Goal: Task Accomplishment & Management: Use online tool/utility

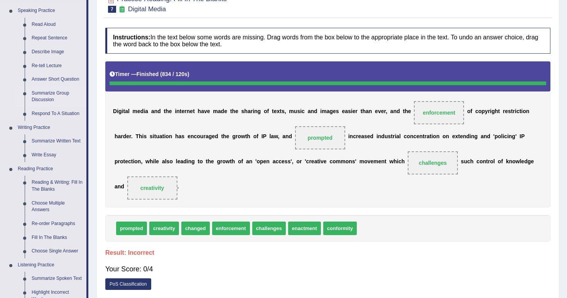
scroll to position [93, 0]
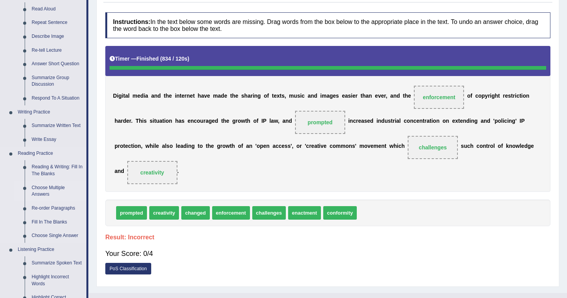
click at [39, 187] on link "Choose Multiple Answers" at bounding box center [57, 191] width 58 height 20
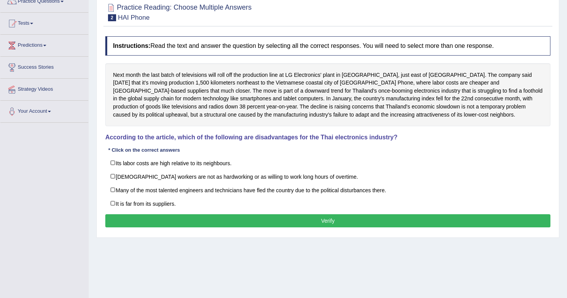
scroll to position [95, 0]
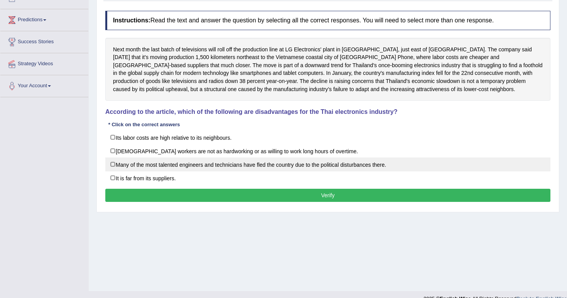
click at [141, 160] on label "Many of the most talented engineers and technicians have fled the country due t…" at bounding box center [327, 164] width 445 height 14
checkbox input "true"
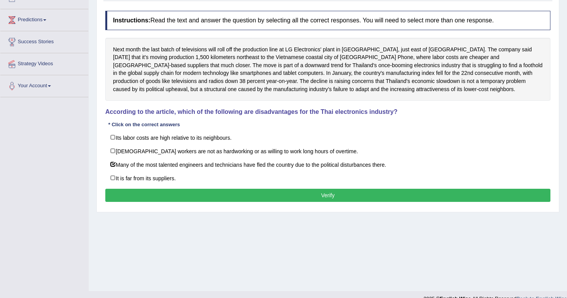
click at [157, 189] on button "Verify" at bounding box center [327, 194] width 445 height 13
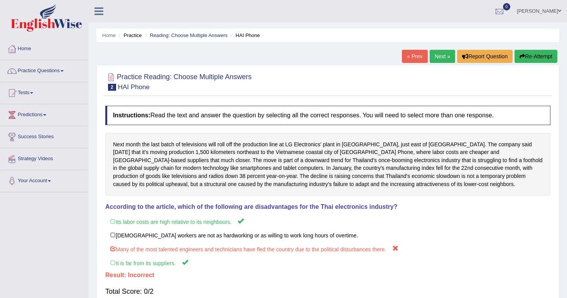
scroll to position [0, 0]
click at [436, 59] on link "Next »" at bounding box center [441, 56] width 25 height 13
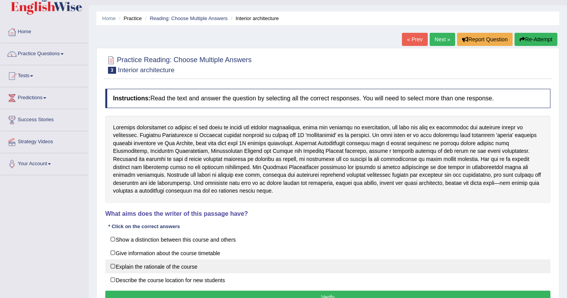
click at [161, 264] on label "Explain the rationale of the course" at bounding box center [327, 266] width 445 height 14
checkbox input "true"
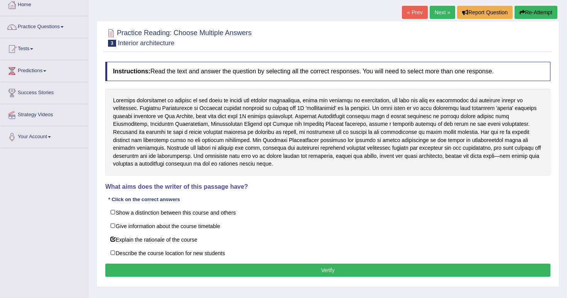
click at [161, 264] on button "Verify" at bounding box center [327, 269] width 445 height 13
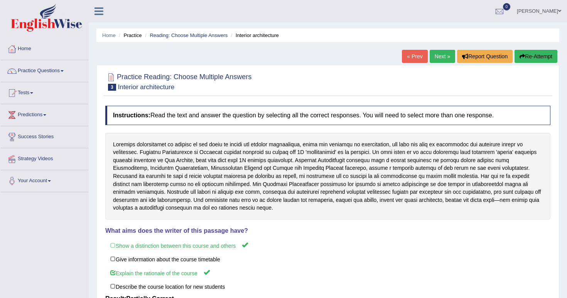
scroll to position [0, 0]
click at [437, 60] on link "Next »" at bounding box center [441, 56] width 25 height 13
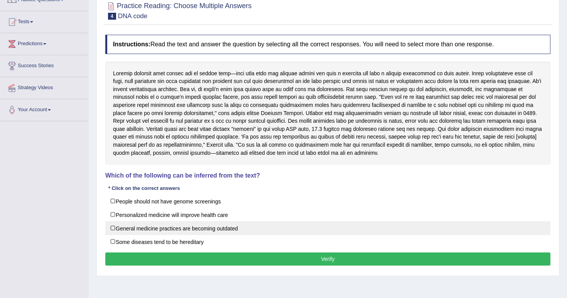
click at [187, 223] on label "General medicine practices are becoming outdated" at bounding box center [327, 228] width 445 height 14
checkbox input "true"
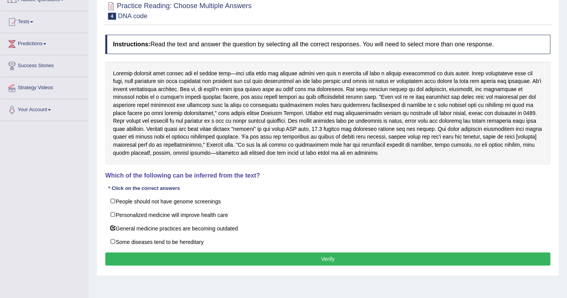
click at [228, 252] on button "Verify" at bounding box center [327, 258] width 445 height 13
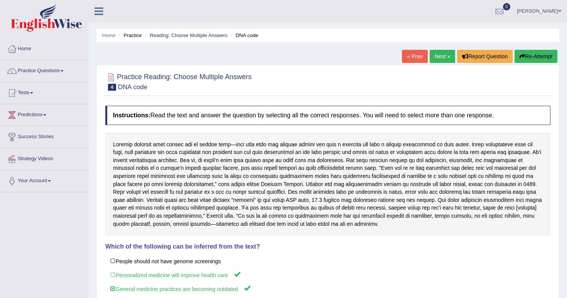
click at [435, 55] on link "Next »" at bounding box center [441, 56] width 25 height 13
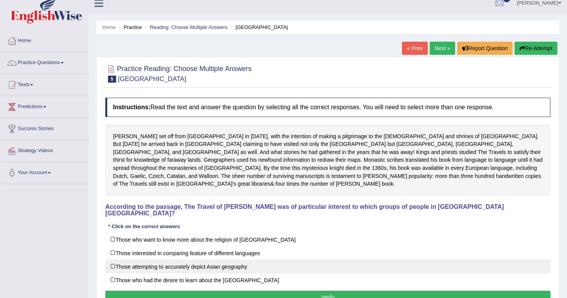
click at [231, 259] on label "Those attempting to accurately depict Asian geography" at bounding box center [327, 266] width 445 height 14
checkbox input "true"
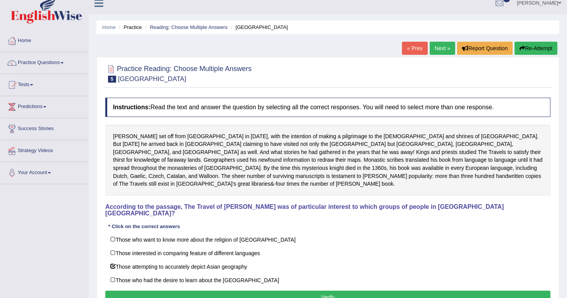
click at [237, 290] on button "Verify" at bounding box center [327, 296] width 445 height 13
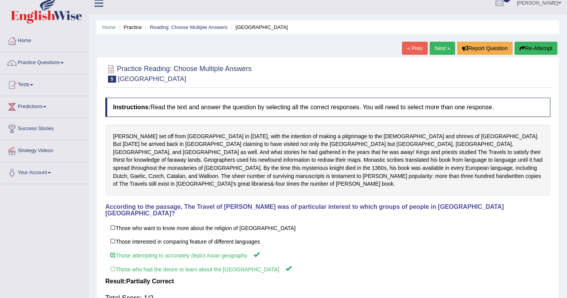
click at [438, 51] on link "Next »" at bounding box center [441, 48] width 25 height 13
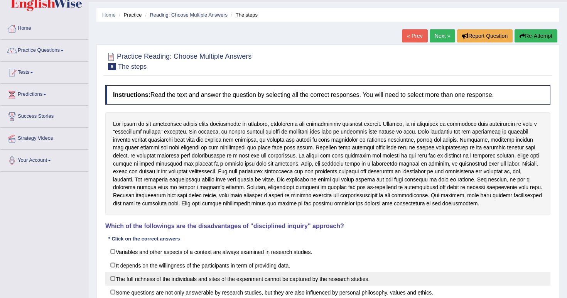
click at [239, 279] on label "The full richness of the individuals and sites of the experiment cannot be capt…" at bounding box center [327, 278] width 445 height 14
checkbox input "true"
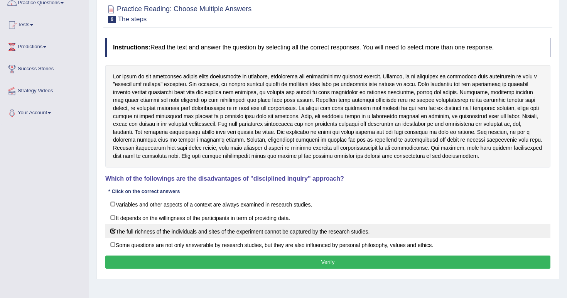
scroll to position [69, 0]
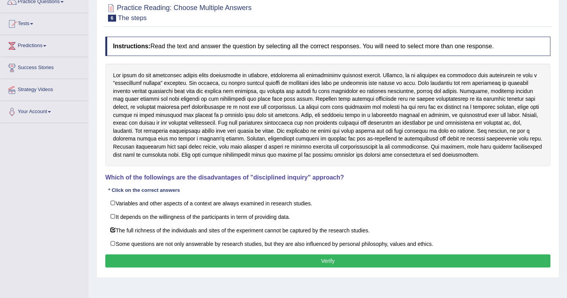
click at [247, 261] on button "Verify" at bounding box center [327, 260] width 445 height 13
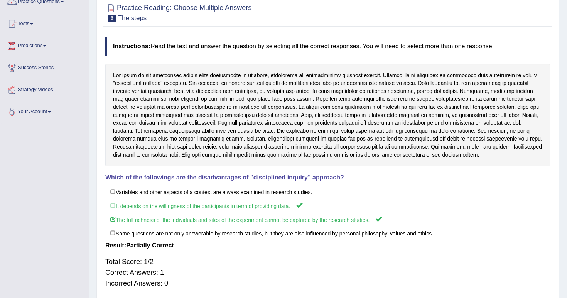
scroll to position [23, 0]
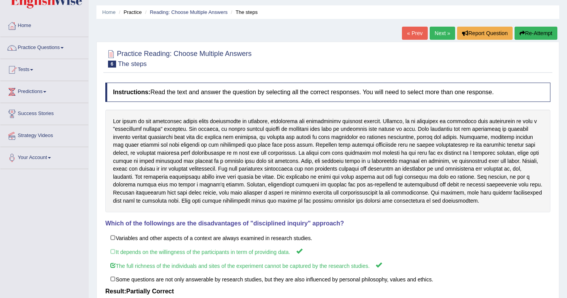
click at [438, 32] on link "Next »" at bounding box center [441, 33] width 25 height 13
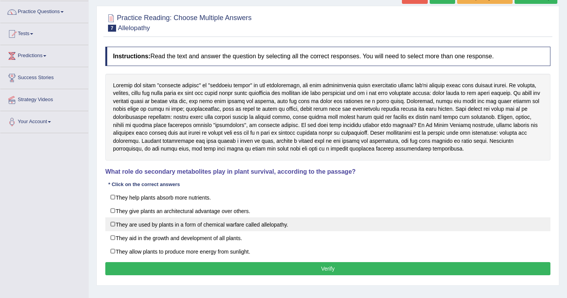
click at [216, 220] on label "They are used by plants in a form of chemical warfare called allelopathy." at bounding box center [327, 224] width 445 height 14
checkbox input "true"
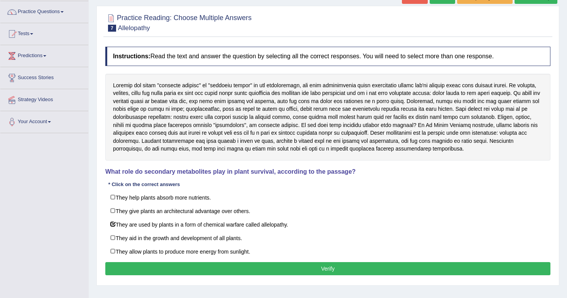
click at [232, 266] on button "Verify" at bounding box center [327, 268] width 445 height 13
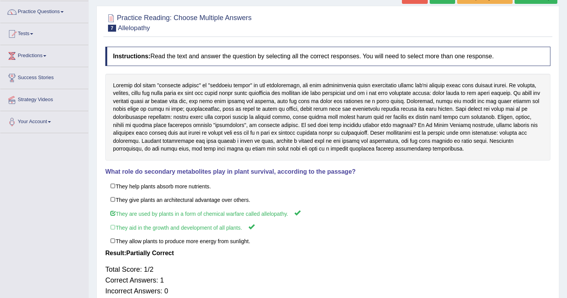
scroll to position [46, 0]
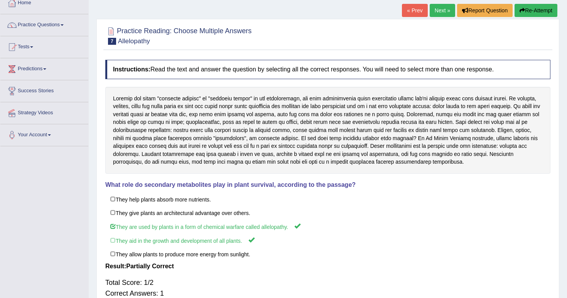
click at [439, 3] on div "Home Practice Reading: Choose Multiple Answers Allelopathy « Prev Next » Report…" at bounding box center [328, 146] width 478 height 385
click at [438, 6] on link "Next »" at bounding box center [441, 10] width 25 height 13
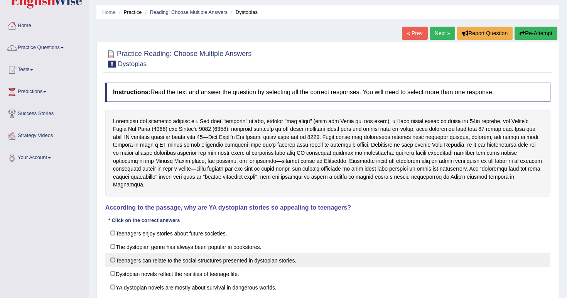
click at [158, 253] on label "Teenagers can relate to the social structures presented in dystopian stories." at bounding box center [327, 260] width 445 height 14
checkbox input "true"
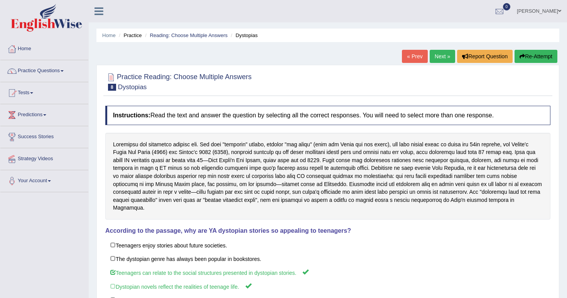
click at [438, 59] on link "Next »" at bounding box center [441, 56] width 25 height 13
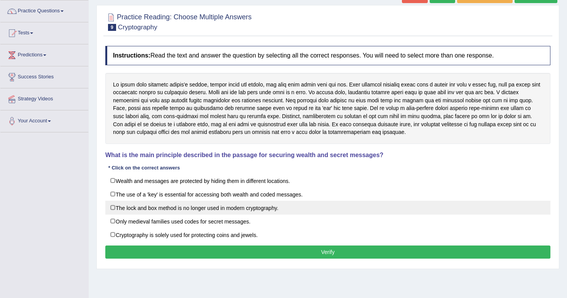
click at [200, 202] on label "The lock and box method is no longer used in modern cryptography." at bounding box center [327, 207] width 445 height 14
checkbox input "true"
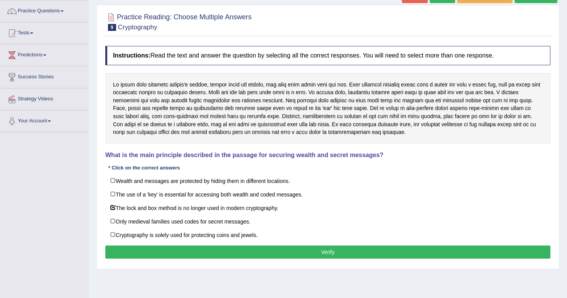
click at [202, 248] on button "Verify" at bounding box center [327, 251] width 445 height 13
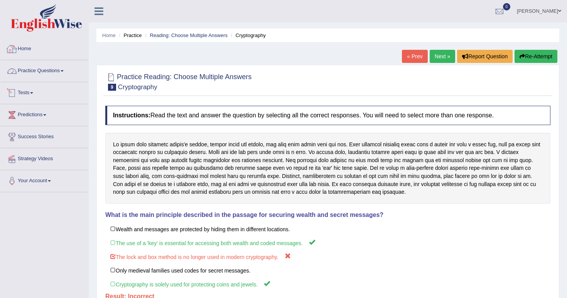
click at [51, 66] on link "Practice Questions" at bounding box center [44, 69] width 88 height 19
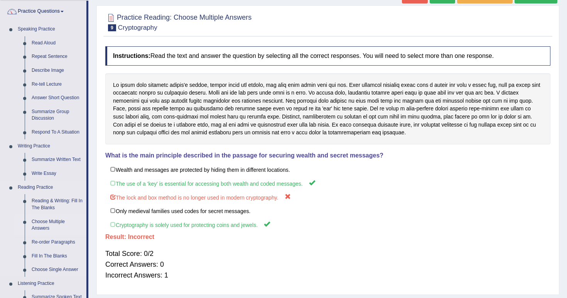
scroll to position [63, 0]
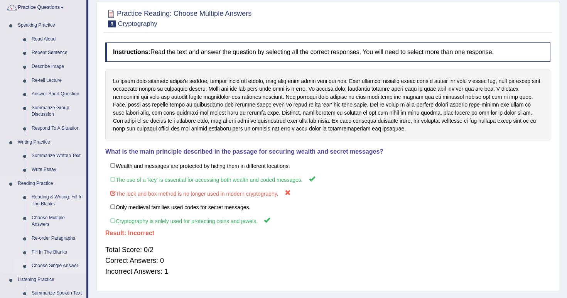
click at [52, 259] on link "Choose Single Answer" at bounding box center [57, 266] width 58 height 14
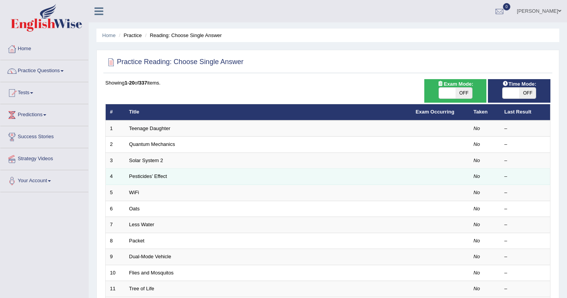
click at [149, 171] on td "Pesticides’ Effect" at bounding box center [268, 176] width 286 height 16
click at [146, 177] on link "Pesticides’ Effect" at bounding box center [148, 176] width 38 height 6
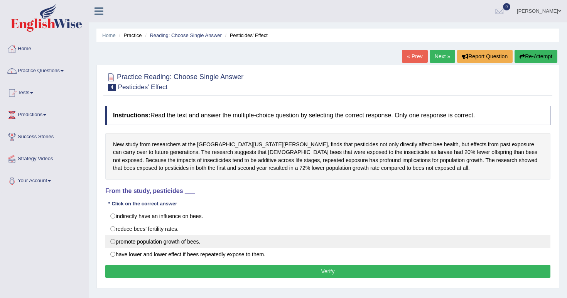
click at [130, 238] on label "promote population growth of bees." at bounding box center [327, 241] width 445 height 13
radio input "true"
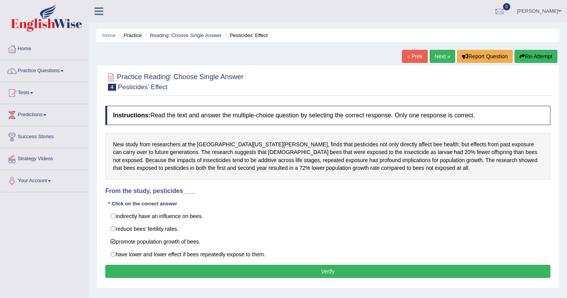
click at [148, 269] on button "Verify" at bounding box center [327, 270] width 445 height 13
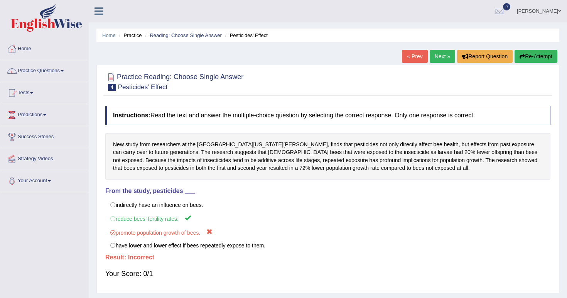
click at [445, 47] on div "Home Practice Reading: Choose Single Answer Pesticides’ Effect « Prev Next » Re…" at bounding box center [328, 192] width 478 height 385
click at [442, 49] on div "Home Practice Reading: Choose Single Answer Pesticides’ Effect « Prev Next » Re…" at bounding box center [328, 192] width 478 height 385
click at [439, 55] on link "Next »" at bounding box center [441, 56] width 25 height 13
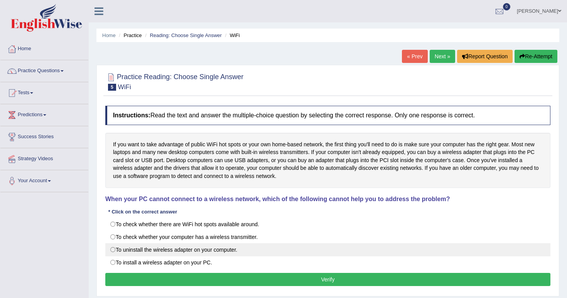
click at [170, 245] on label "To uninstall the wireless adapter on your computer." at bounding box center [327, 249] width 445 height 13
radio input "true"
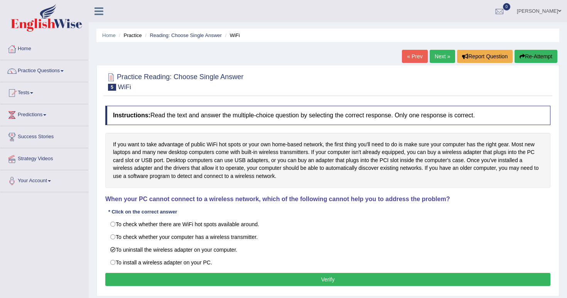
click at [195, 267] on div "Instructions: Read the text and answer the multiple-choice question by selectin…" at bounding box center [327, 197] width 449 height 190
click at [195, 274] on button "Verify" at bounding box center [327, 278] width 445 height 13
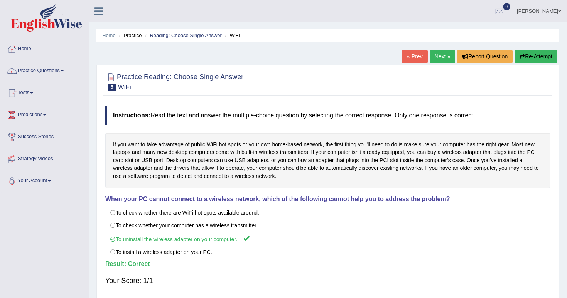
click at [434, 59] on link "Next »" at bounding box center [441, 56] width 25 height 13
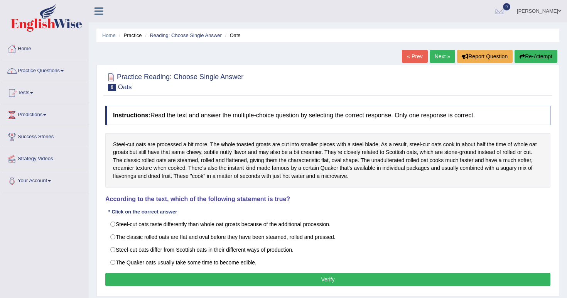
click at [158, 249] on label "Steel-cut oats differ from Scottish oats in their different ways of production." at bounding box center [327, 249] width 445 height 13
radio input "true"
click at [170, 277] on button "Verify" at bounding box center [327, 278] width 445 height 13
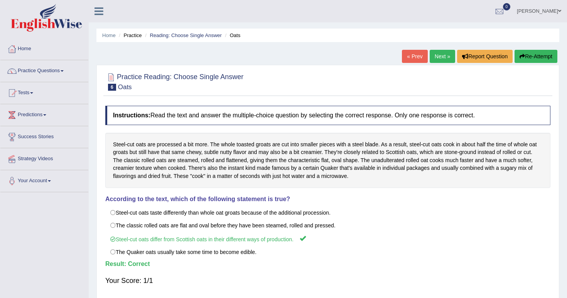
click at [432, 54] on link "Next »" at bounding box center [441, 56] width 25 height 13
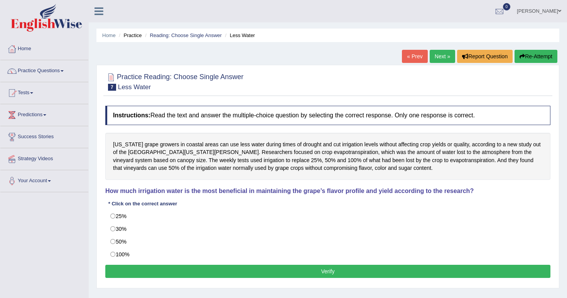
click at [219, 238] on label "50%" at bounding box center [327, 241] width 445 height 13
radio input "true"
click at [220, 269] on button "Verify" at bounding box center [327, 270] width 445 height 13
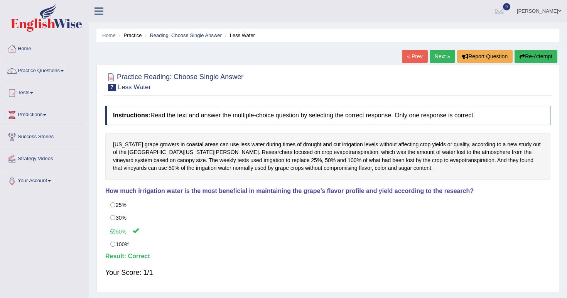
click at [436, 56] on link "Next »" at bounding box center [441, 56] width 25 height 13
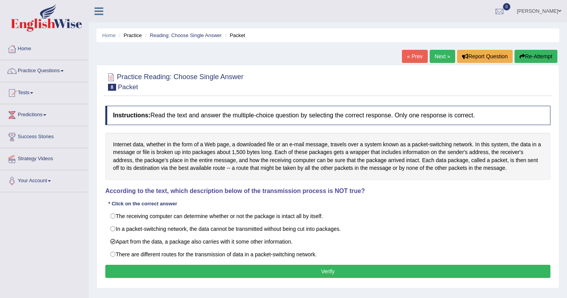
click at [208, 270] on button "Verify" at bounding box center [327, 270] width 445 height 13
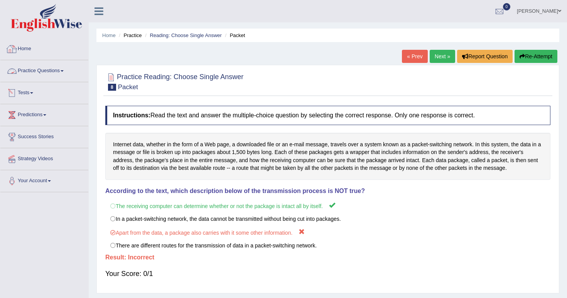
click at [45, 79] on li "Practice Questions Speaking Practice Read Aloud Repeat Sentence Describe Image …" at bounding box center [44, 71] width 88 height 22
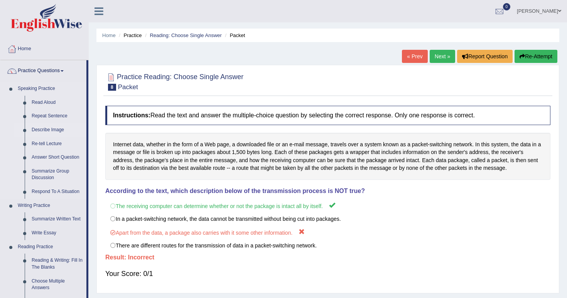
click at [43, 126] on link "Describe Image" at bounding box center [57, 130] width 58 height 14
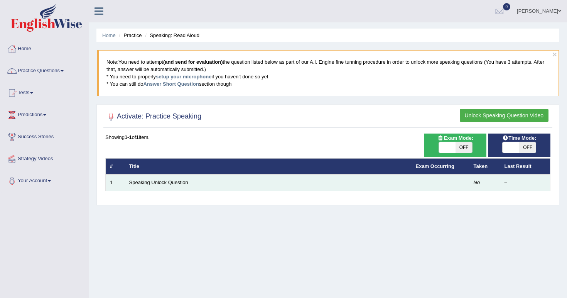
click at [236, 188] on td "Speaking Unlock Question" at bounding box center [268, 182] width 286 height 16
click at [189, 187] on td "Speaking Unlock Question" at bounding box center [268, 182] width 286 height 16
click at [166, 180] on link "Speaking Unlock Question" at bounding box center [158, 182] width 59 height 6
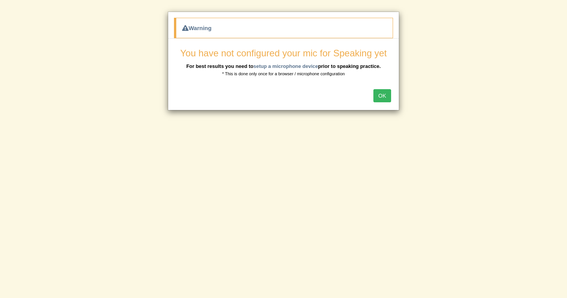
click at [383, 95] on button "OK" at bounding box center [382, 95] width 18 height 13
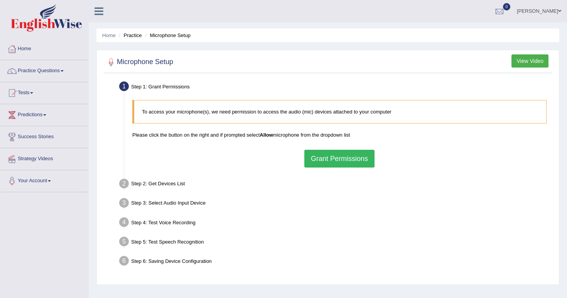
click at [336, 161] on button "Grant Permissions" at bounding box center [339, 159] width 70 height 18
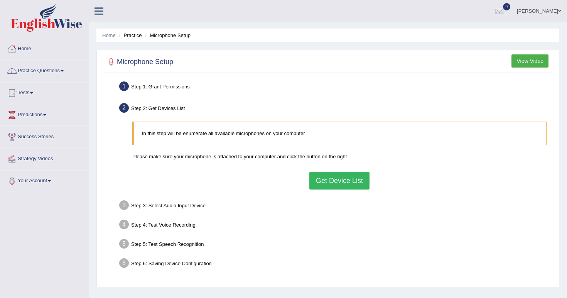
click at [326, 176] on button "Get Device List" at bounding box center [339, 180] width 60 height 18
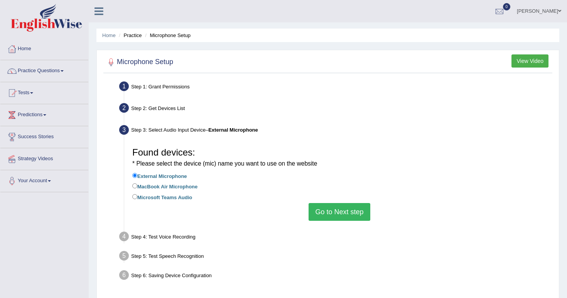
scroll to position [1, 0]
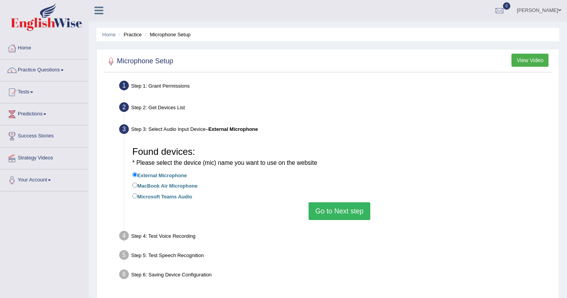
click at [324, 205] on button "Go to Next step" at bounding box center [338, 211] width 61 height 18
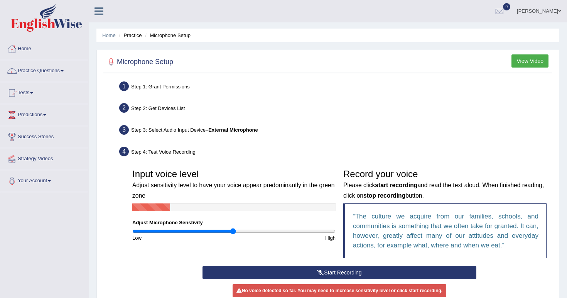
scroll to position [0, 0]
click at [308, 271] on button "Start Recording" at bounding box center [338, 272] width 273 height 13
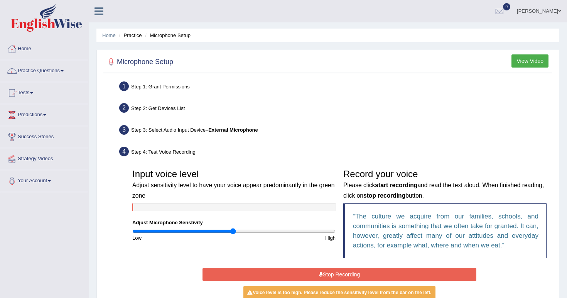
click at [309, 274] on button "Stop Recording" at bounding box center [338, 273] width 273 height 13
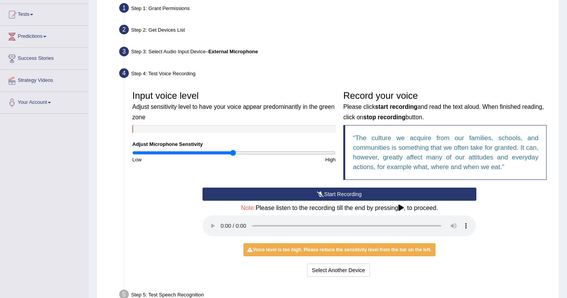
scroll to position [85, 0]
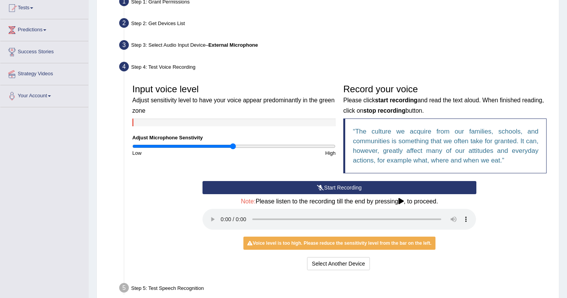
click at [222, 212] on audio at bounding box center [338, 218] width 273 height 21
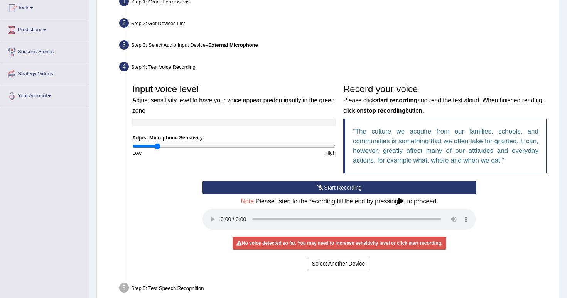
type input "0.24"
click at [158, 147] on input "range" at bounding box center [233, 146] width 203 height 6
click at [289, 180] on div "Input voice level Adjust sensitivity level to have your voice appear predominan…" at bounding box center [339, 175] width 422 height 199
click at [292, 187] on button "Start Recording" at bounding box center [338, 187] width 273 height 13
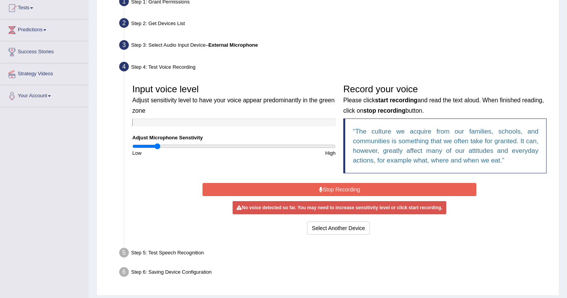
click at [330, 188] on button "Stop Recording" at bounding box center [338, 189] width 273 height 13
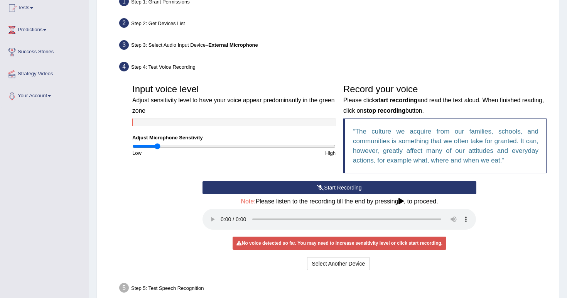
click at [330, 188] on button "Start Recording" at bounding box center [338, 187] width 273 height 13
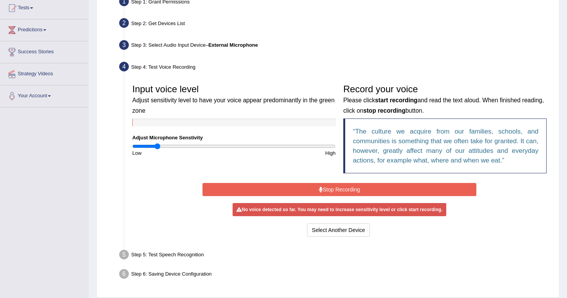
click at [333, 247] on div "Step 5: Test Speech Recognition" at bounding box center [335, 255] width 439 height 17
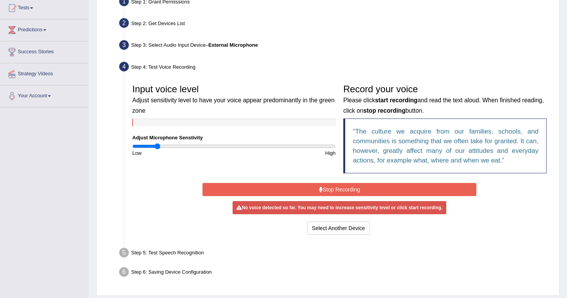
click at [332, 185] on button "Stop Recording" at bounding box center [338, 189] width 273 height 13
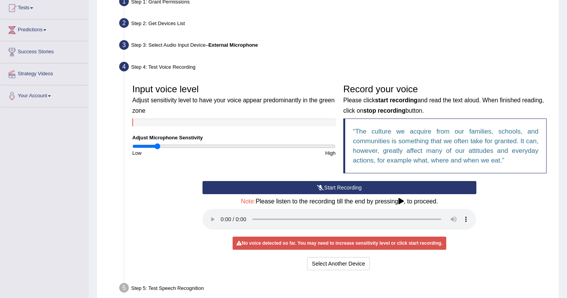
click at [334, 261] on div "Select Another Device Voice is ok. Go to Next step" at bounding box center [338, 264] width 273 height 15
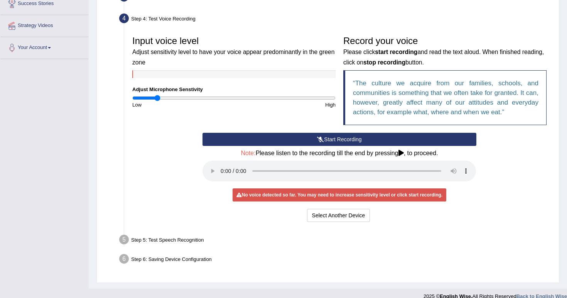
click at [324, 268] on div "Step 1: Grant Permissions To access your microphone(s), we need permission to a…" at bounding box center [327, 112] width 449 height 332
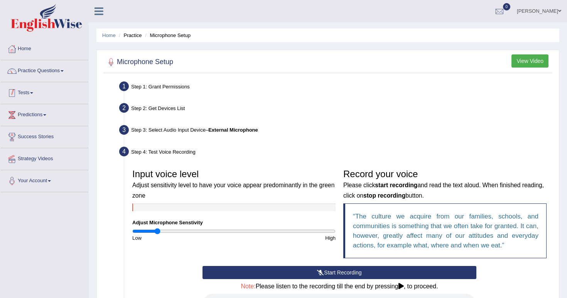
scroll to position [0, 0]
click at [49, 71] on link "Practice Questions" at bounding box center [44, 69] width 88 height 19
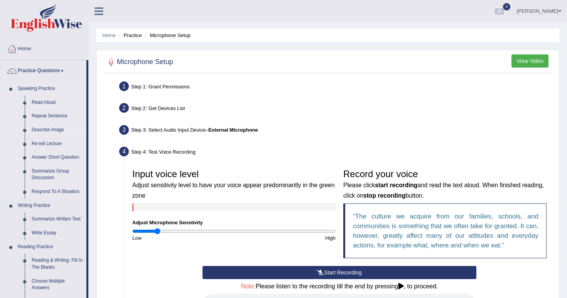
click at [45, 126] on link "Describe Image" at bounding box center [57, 130] width 58 height 14
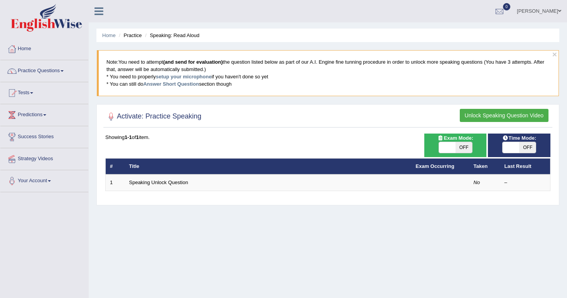
click at [524, 150] on span "OFF" at bounding box center [527, 147] width 17 height 11
checkbox input "true"
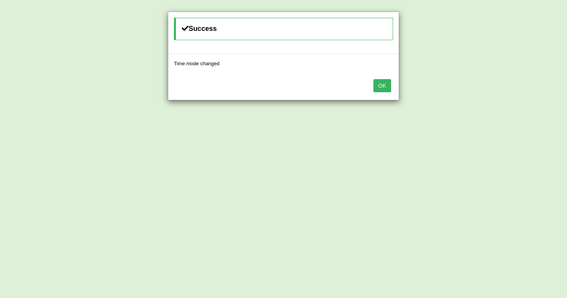
click at [382, 88] on button "OK" at bounding box center [382, 85] width 18 height 13
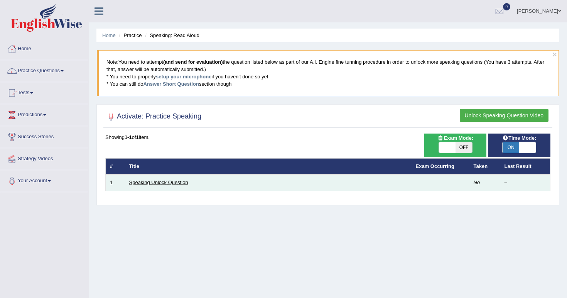
click at [141, 180] on link "Speaking Unlock Question" at bounding box center [158, 182] width 59 height 6
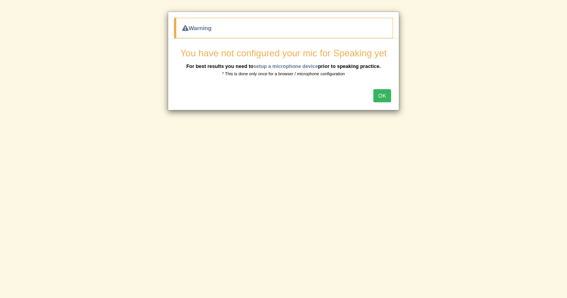
click at [393, 97] on div "OK" at bounding box center [283, 96] width 230 height 27
click at [385, 93] on button "OK" at bounding box center [382, 95] width 18 height 13
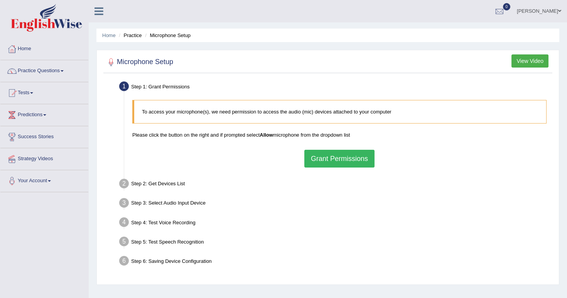
click at [320, 157] on button "Grant Permissions" at bounding box center [339, 159] width 70 height 18
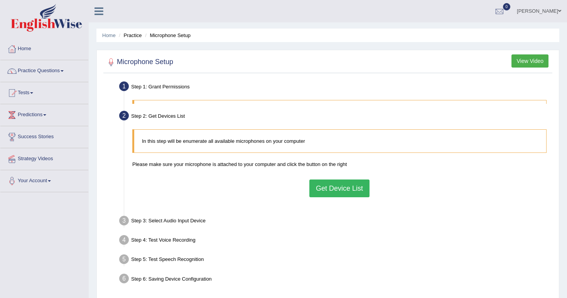
click at [331, 161] on div "In this step will be enumerate all available microphones on your computer Pleas…" at bounding box center [339, 166] width 422 height 83
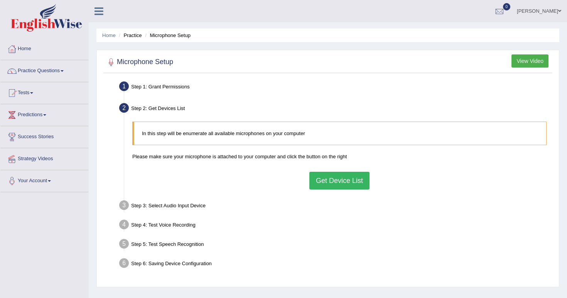
click at [335, 192] on div "In this step will be enumerate all available microphones on your computer Pleas…" at bounding box center [339, 155] width 422 height 75
click at [332, 183] on button "Get Device List" at bounding box center [339, 180] width 60 height 18
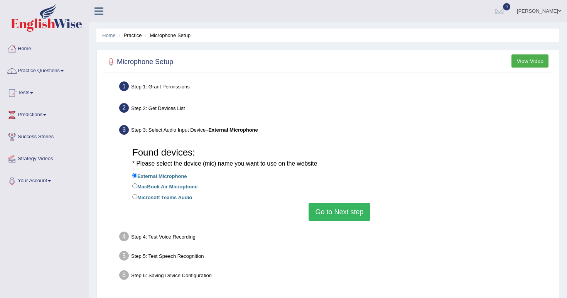
click at [341, 205] on button "Go to Next step" at bounding box center [338, 212] width 61 height 18
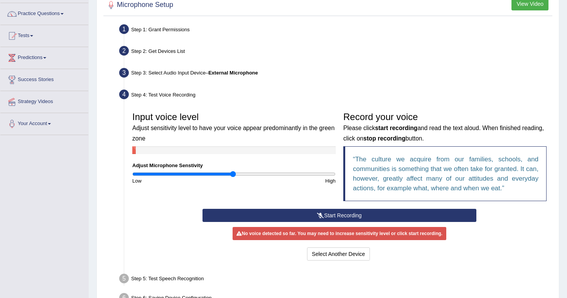
scroll to position [60, 0]
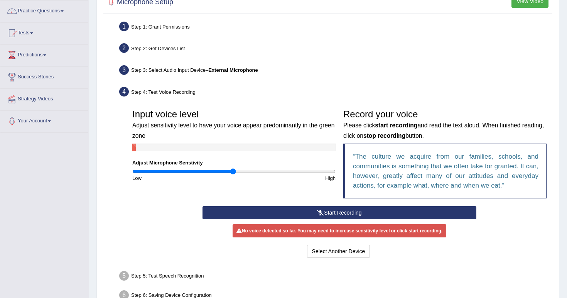
click at [298, 210] on button "Start Recording" at bounding box center [338, 212] width 273 height 13
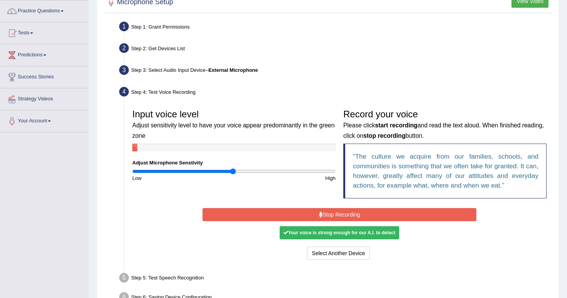
click at [302, 212] on button "Stop Recording" at bounding box center [338, 214] width 273 height 13
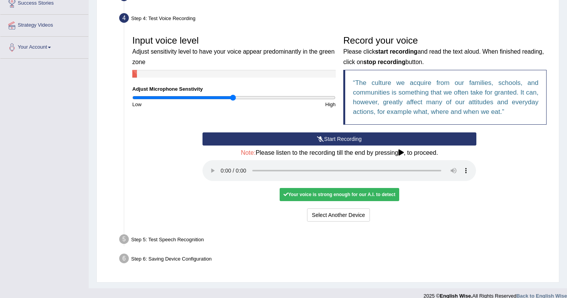
scroll to position [133, 0]
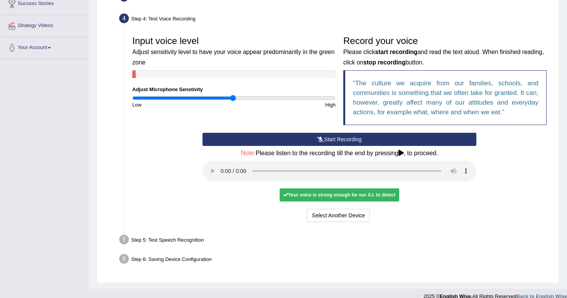
click at [330, 188] on div "Your voice is strong enough for our A.I. to detect" at bounding box center [338, 194] width 119 height 13
click at [200, 232] on div "Step 5: Test Speech Recognition" at bounding box center [335, 240] width 439 height 17
click at [160, 232] on div "Step 5: Test Speech Recognition" at bounding box center [335, 240] width 439 height 17
click at [155, 232] on div "Step 5: Test Speech Recognition" at bounding box center [335, 240] width 439 height 17
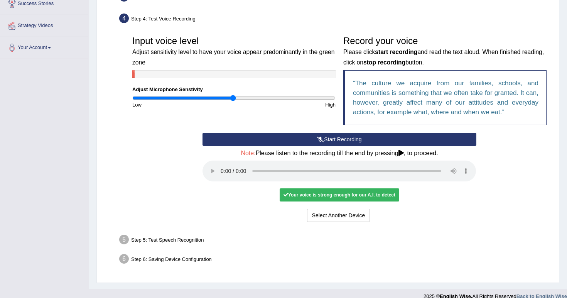
click at [155, 232] on div "Step 5: Test Speech Recognition" at bounding box center [335, 240] width 439 height 17
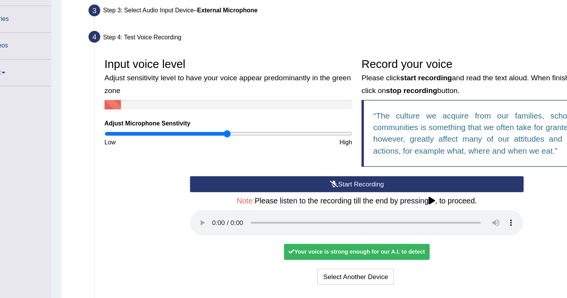
scroll to position [79, 0]
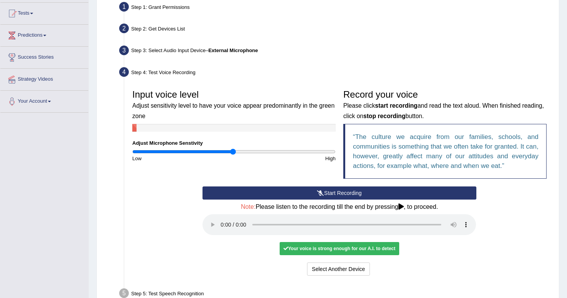
click at [404, 204] on icon at bounding box center [400, 206] width 5 height 6
click at [218, 220] on audio at bounding box center [338, 224] width 273 height 21
click at [221, 219] on audio at bounding box center [338, 224] width 273 height 21
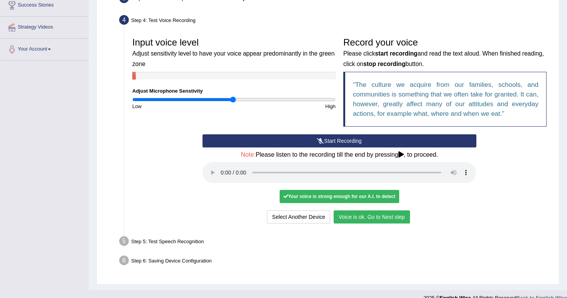
scroll to position [131, 0]
click at [365, 210] on button "Voice is ok. Go to Next step" at bounding box center [371, 216] width 76 height 13
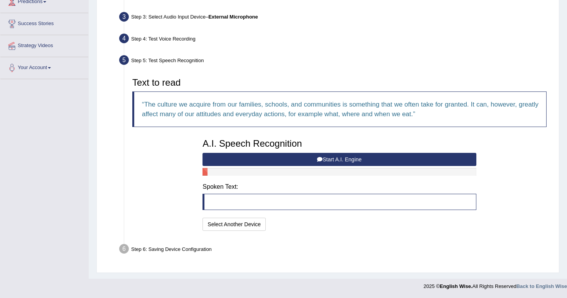
scroll to position [112, 0]
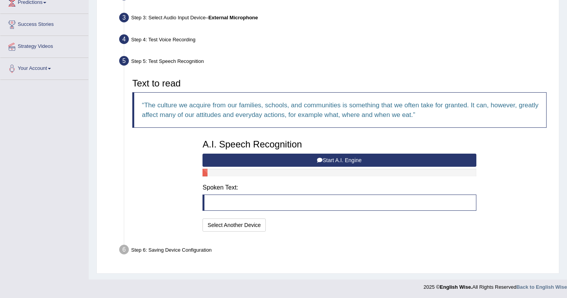
click at [271, 207] on blockquote at bounding box center [338, 202] width 273 height 16
click at [249, 205] on blockquote at bounding box center [338, 202] width 273 height 16
click at [240, 203] on blockquote at bounding box center [338, 202] width 273 height 16
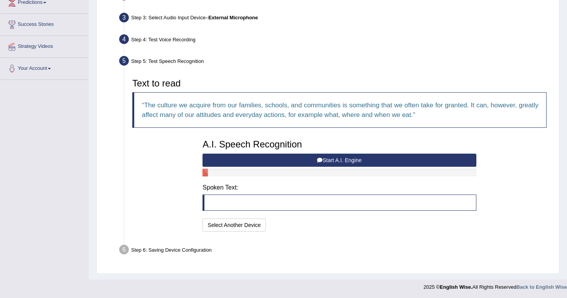
click at [294, 161] on button "Start A.I. Engine" at bounding box center [338, 159] width 273 height 13
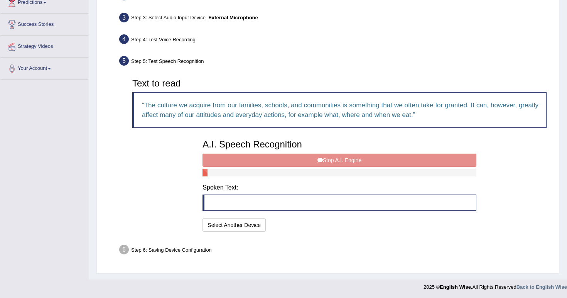
click at [304, 152] on div "A.I. Speech Recognition Start A.I. Engine Stop A.I. Engine Note: Please listen …" at bounding box center [338, 184] width 281 height 98
click at [247, 203] on blockquote at bounding box center [338, 202] width 273 height 16
click at [234, 223] on button "Select Another Device" at bounding box center [233, 224] width 63 height 13
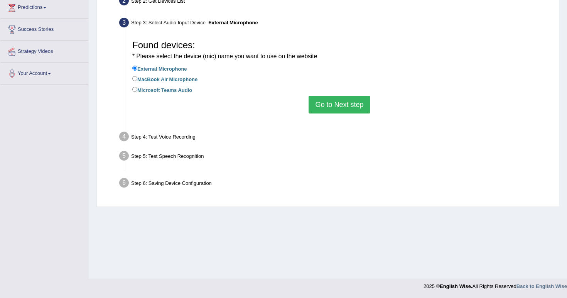
scroll to position [107, 0]
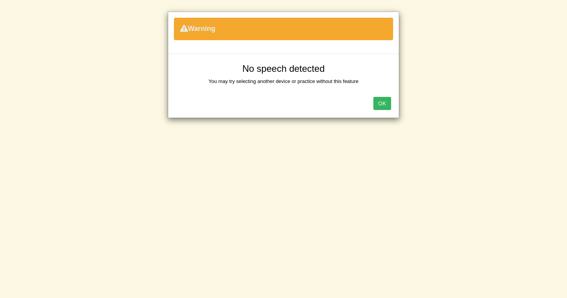
click at [383, 101] on button "OK" at bounding box center [382, 103] width 18 height 13
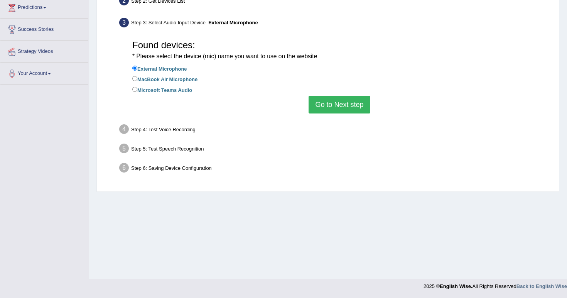
click at [334, 99] on button "Go to Next step" at bounding box center [338, 105] width 61 height 18
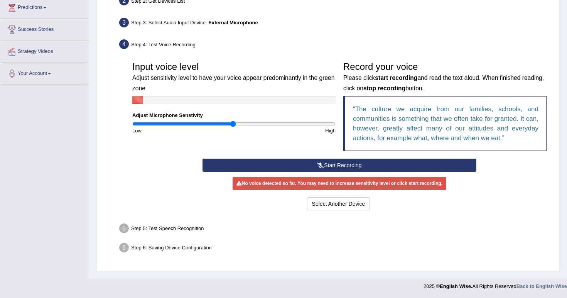
click at [179, 224] on div "Step 5: Test Speech Recognition" at bounding box center [335, 229] width 439 height 17
click at [173, 192] on div "Start Recording Stop Recording Note: Please listen to the recording till the en…" at bounding box center [339, 185] width 422 height 54
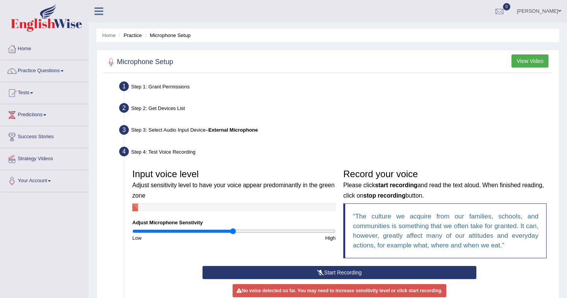
scroll to position [0, 0]
